Goal: Use online tool/utility: Use online tool/utility

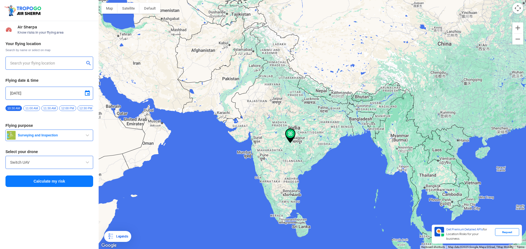
type input "[STREET_ADDRESS]"
click at [88, 63] on img at bounding box center [88, 62] width 5 height 5
click at [12, 62] on input "text" at bounding box center [47, 63] width 74 height 7
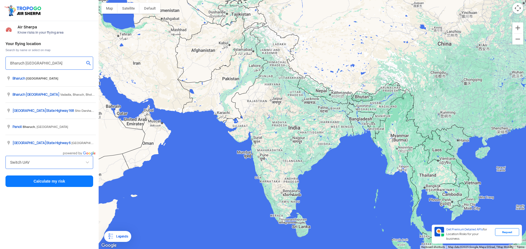
type input "Bharuch [GEOGRAPHIC_DATA]"
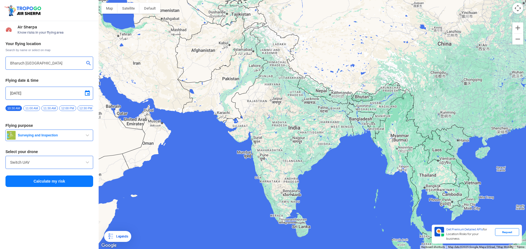
click at [87, 63] on button "submit" at bounding box center [89, 63] width 7 height 5
click at [49, 184] on button "Calculate my risk" at bounding box center [49, 181] width 88 height 11
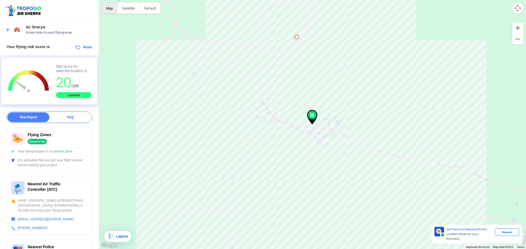
click at [112, 10] on button "Map" at bounding box center [109, 8] width 16 height 11
click at [285, 135] on div "To navigate, press the arrow keys." at bounding box center [312, 124] width 427 height 249
